Goal: Information Seeking & Learning: Learn about a topic

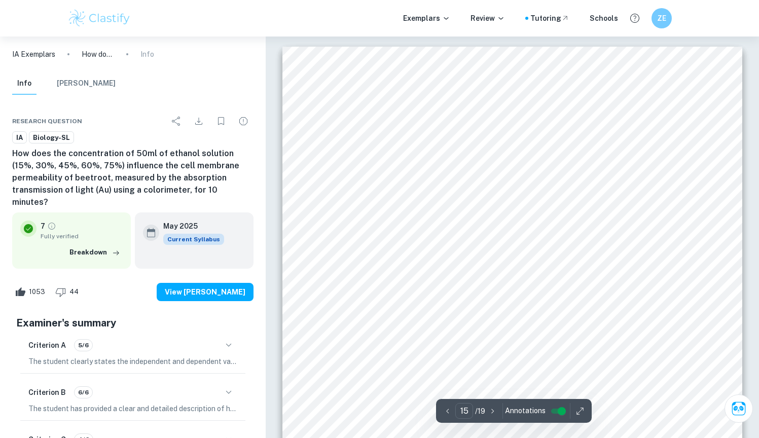
scroll to position [9366, 0]
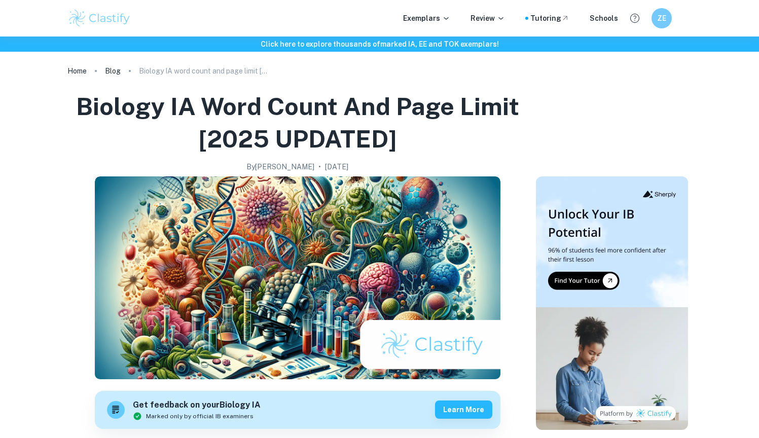
checkbox input "true"
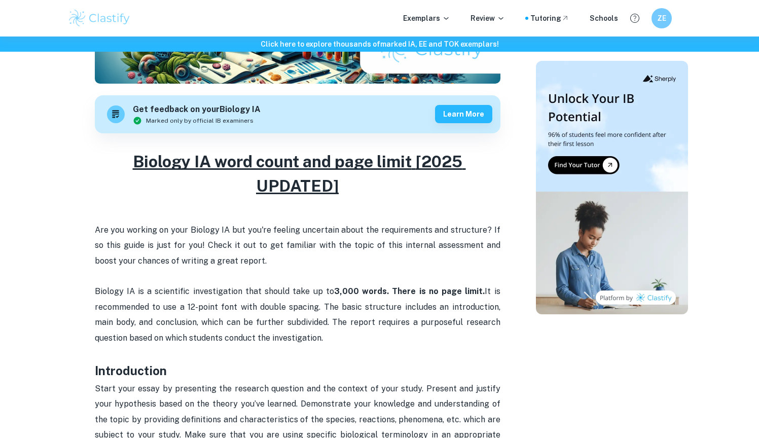
scroll to position [540, 0]
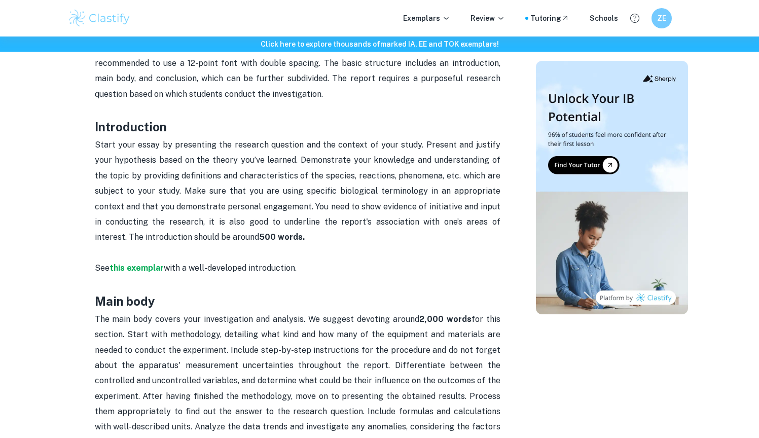
drag, startPoint x: 298, startPoint y: 234, endPoint x: 281, endPoint y: 250, distance: 23.3
click at [281, 250] on p "Start your essay by presenting the research question and the context of your st…" at bounding box center [298, 198] width 406 height 123
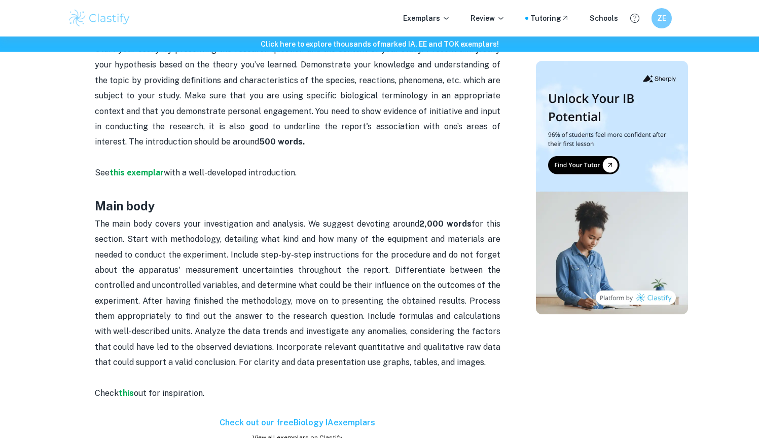
scroll to position [734, 0]
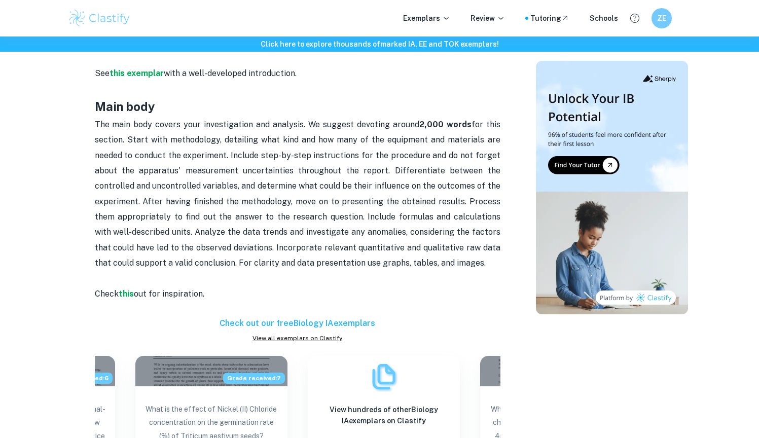
click at [281, 250] on p "The main body covers your investigation and analysis. We suggest devoting aroun…" at bounding box center [298, 201] width 406 height 169
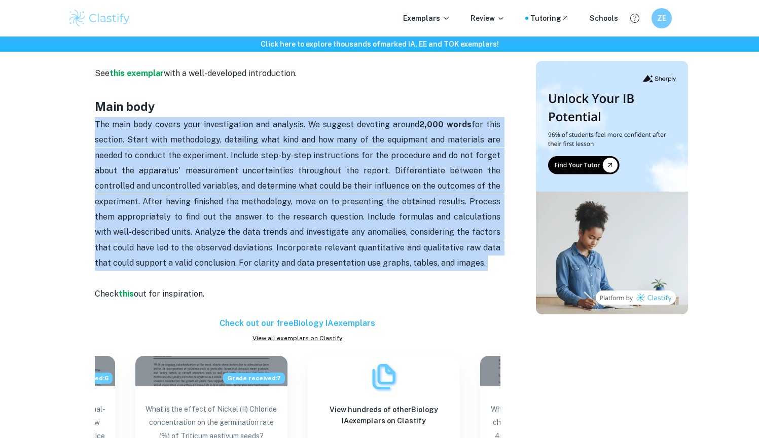
click at [281, 250] on p "The main body covers your investigation and analysis. We suggest devoting aroun…" at bounding box center [298, 201] width 406 height 169
click at [292, 169] on span "The main body covers your investigation and analysis. We suggest devoting aroun…" at bounding box center [299, 194] width 408 height 149
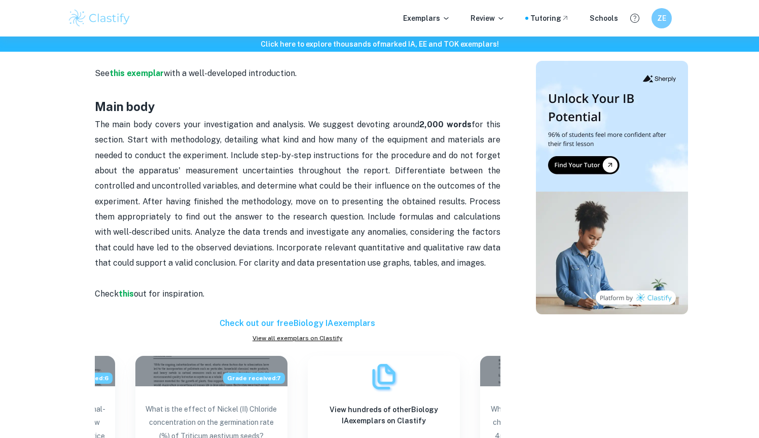
drag, startPoint x: 286, startPoint y: 187, endPoint x: 528, endPoint y: 282, distance: 261.2
click at [528, 282] on div "Biology IA word count and page limit [2025 UPDATED] By Julia • January 11, 2024…" at bounding box center [379, 66] width 625 height 1444
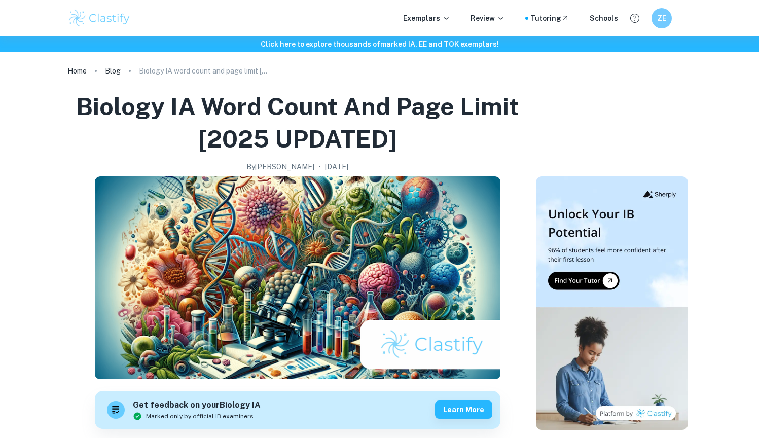
scroll to position [318, 0]
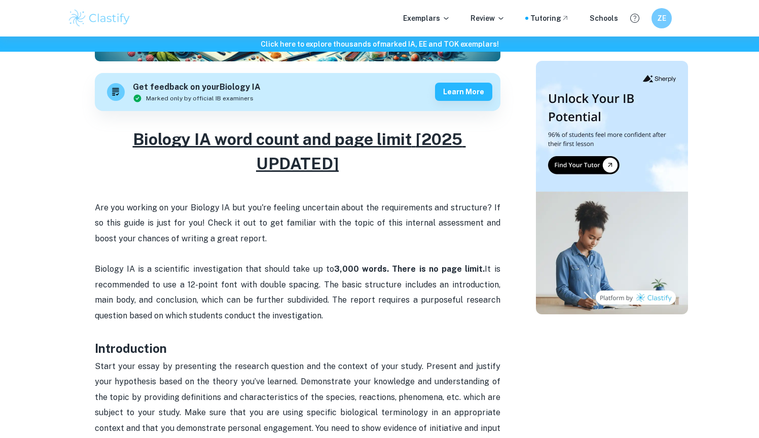
click at [467, 303] on span "It is recommended to use a 12-point font with double spacing. The basic structu…" at bounding box center [299, 292] width 408 height 56
drag, startPoint x: 464, startPoint y: 311, endPoint x: 450, endPoint y: 314, distance: 14.0
click at [450, 314] on p "Biology IA is a scientific investigation that should take up to 3,000 words . T…" at bounding box center [298, 300] width 406 height 77
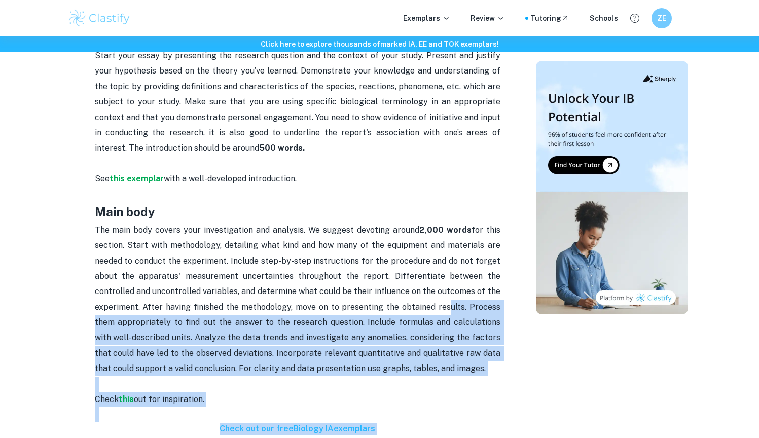
scroll to position [634, 0]
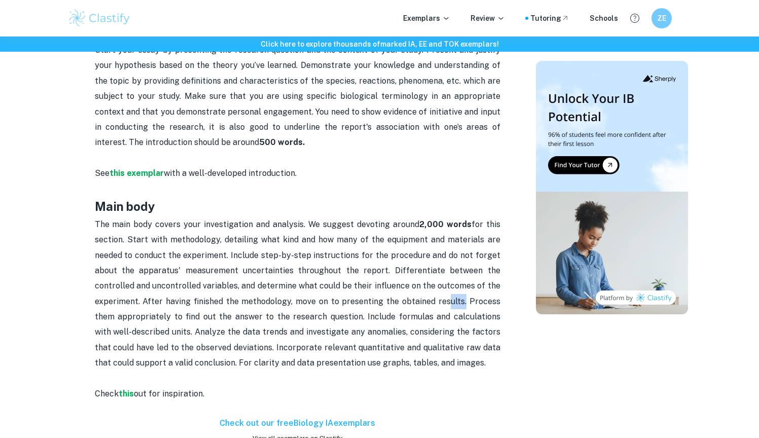
drag, startPoint x: 448, startPoint y: 331, endPoint x: 478, endPoint y: 373, distance: 51.6
click at [477, 366] on p "The main body covers your investigation and analysis. We suggest devoting aroun…" at bounding box center [298, 301] width 406 height 169
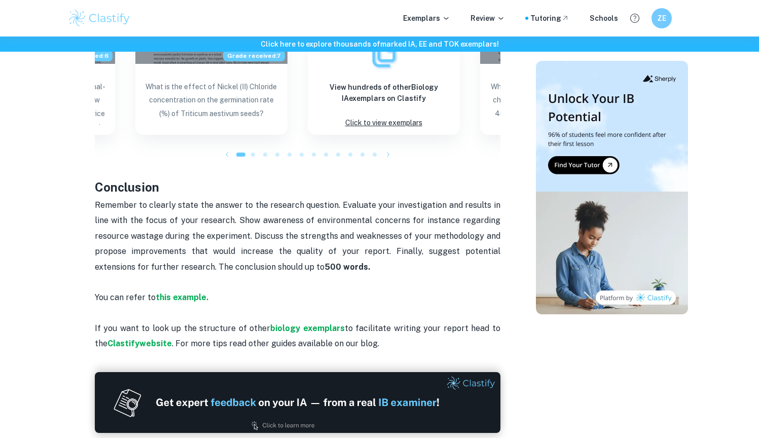
scroll to position [1075, 0]
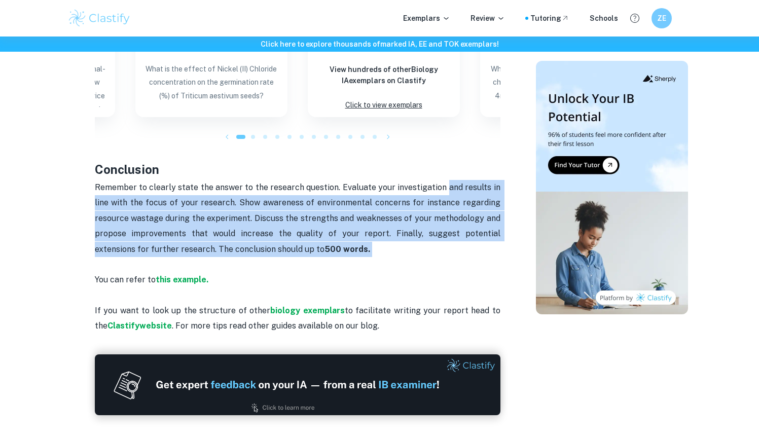
drag, startPoint x: 429, startPoint y: 235, endPoint x: 448, endPoint y: 180, distance: 58.5
click at [448, 180] on p "Remember to clearly state the answer to the research question. Evaluate your in…" at bounding box center [298, 226] width 406 height 92
